Goal: Find specific page/section: Find specific page/section

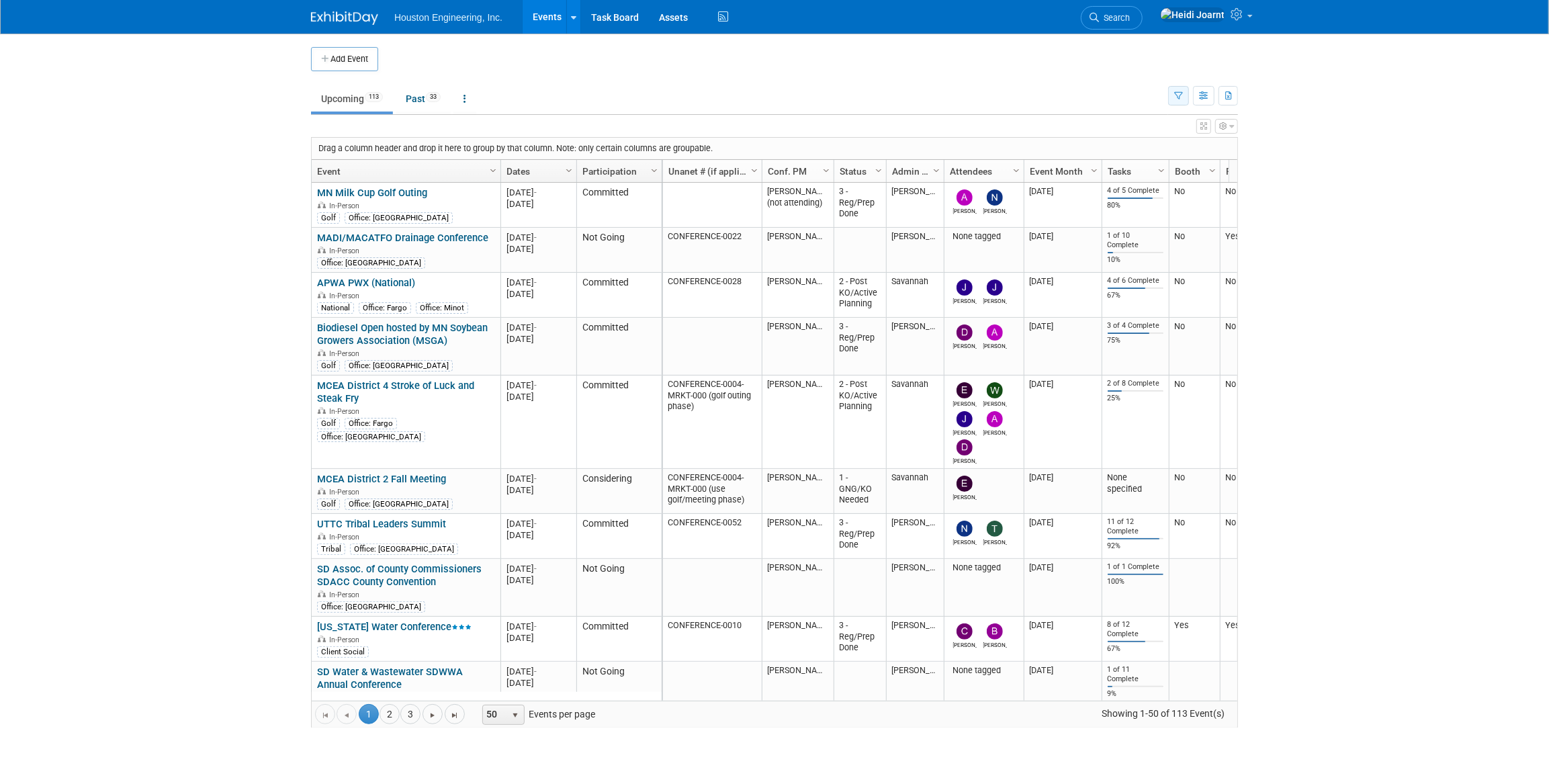
click at [1185, 95] on button "button" at bounding box center [1178, 96] width 21 height 20
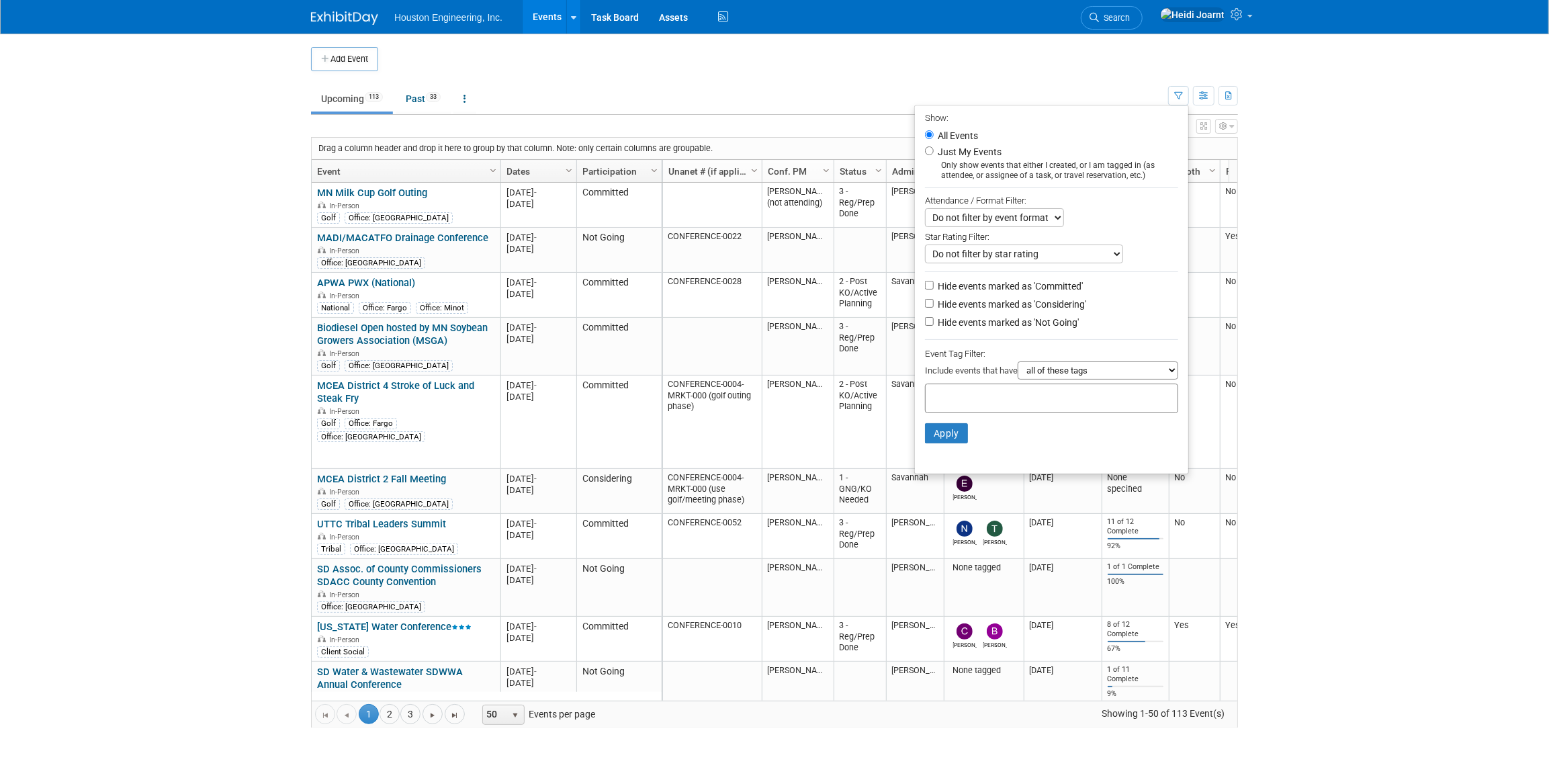
click at [1039, 319] on label "Hide events marked as 'Not Going'" at bounding box center [1006, 323] width 144 height 14
click at [934, 319] on input "Hide events marked as 'Not Going'" at bounding box center [929, 321] width 9 height 9
checkbox input "true"
click at [946, 435] on button "Apply" at bounding box center [946, 433] width 43 height 20
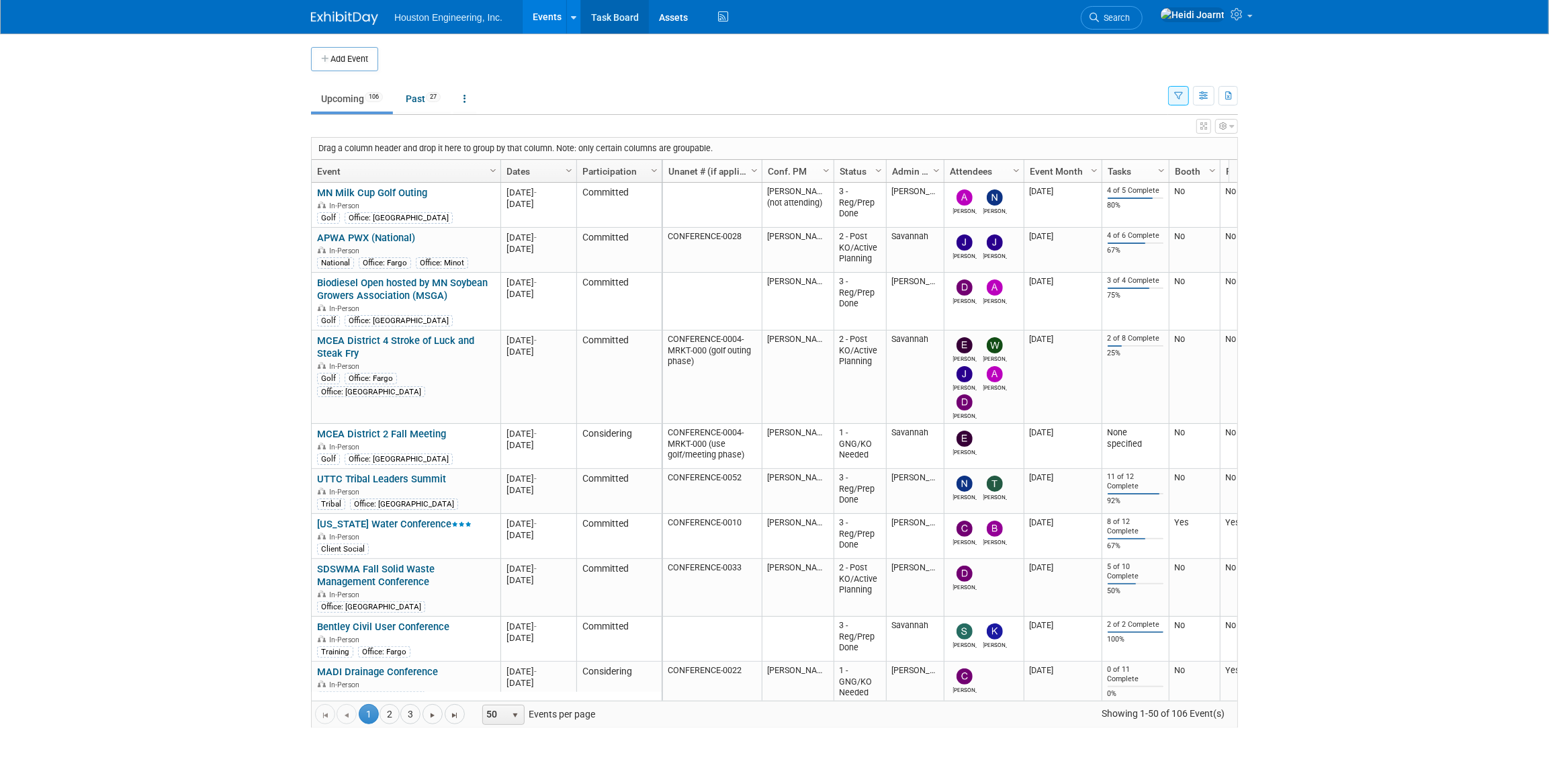
click at [617, 18] on link "Task Board" at bounding box center [615, 17] width 68 height 34
